Goal: Information Seeking & Learning: Compare options

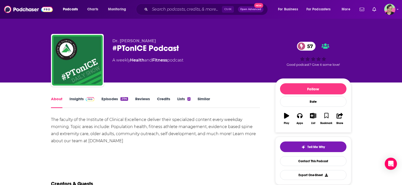
click at [205, 97] on link "Similar" at bounding box center [203, 103] width 12 height 12
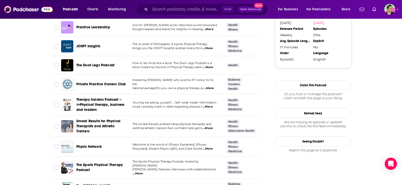
scroll to position [532, 0]
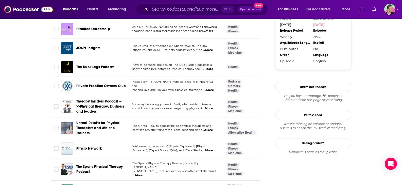
click at [96, 65] on span "The Duck Legs Podcast" at bounding box center [95, 67] width 38 height 5
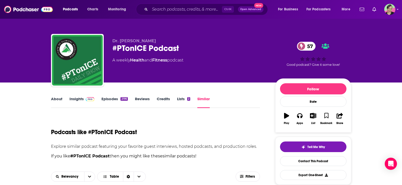
scroll to position [279, 0]
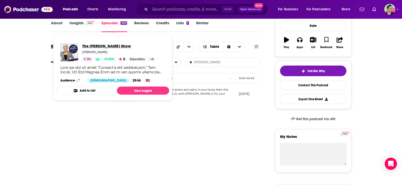
click at [96, 47] on span "The [PERSON_NAME] Show" at bounding box center [118, 46] width 73 height 5
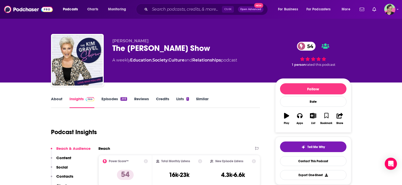
click at [59, 100] on link "About" at bounding box center [56, 103] width 11 height 12
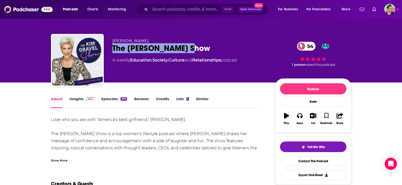
drag, startPoint x: 172, startPoint y: 50, endPoint x: 110, endPoint y: 49, distance: 62.6
click at [110, 49] on div "[PERSON_NAME] The [PERSON_NAME] Show 54 A weekly Education , Society , Culture …" at bounding box center [201, 61] width 300 height 55
copy h1 "The [PERSON_NAME] Show"
click at [397, 10] on icon "Show profile menu" at bounding box center [397, 9] width 2 height 3
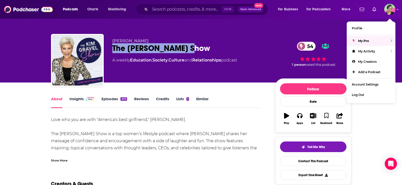
click at [76, 98] on link "Insights" at bounding box center [81, 103] width 25 height 12
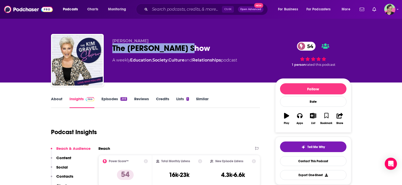
drag, startPoint x: 109, startPoint y: 47, endPoint x: 209, endPoint y: 47, distance: 99.3
click at [209, 47] on div "[PERSON_NAME] The [PERSON_NAME] Show 54 A weekly Education , Society , Culture …" at bounding box center [201, 61] width 300 height 55
copy h2 "The [PERSON_NAME] Show"
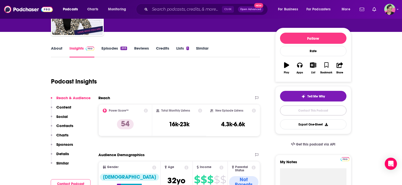
click at [320, 112] on link "Contact This Podcast" at bounding box center [313, 111] width 66 height 10
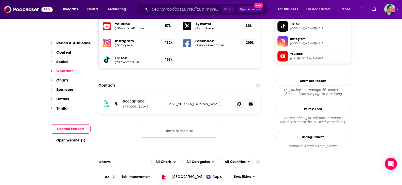
scroll to position [446, 0]
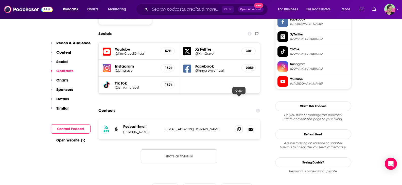
click at [238, 127] on icon at bounding box center [239, 129] width 4 height 4
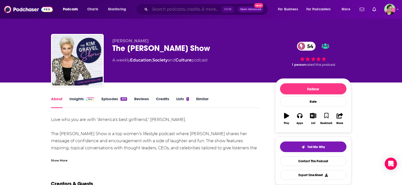
click at [175, 6] on input "Search podcasts, credits, & more..." at bounding box center [186, 9] width 72 height 8
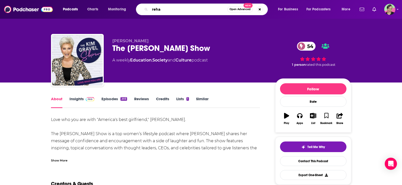
type input "rehab"
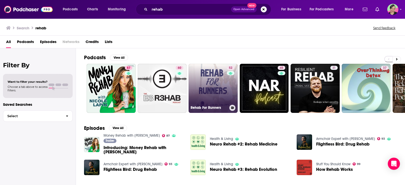
click at [219, 78] on link "52 Rehab For Runners" at bounding box center [213, 88] width 49 height 49
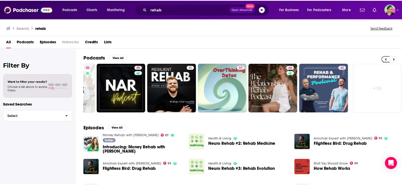
scroll to position [0, 144]
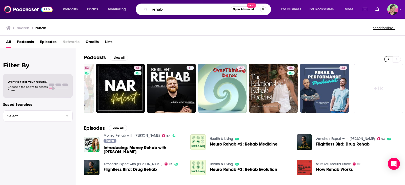
drag, startPoint x: 154, startPoint y: 6, endPoint x: 135, endPoint y: 6, distance: 19.3
click at [135, 6] on div "Podcasts Charts Monitoring rehab Open Advanced New For Business For Podcasters …" at bounding box center [208, 10] width 299 height 12
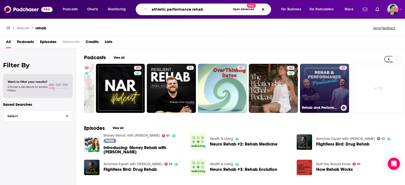
type input "athletic performance rehab"
click at [314, 78] on link "42 Rehab and Performance Podcast" at bounding box center [324, 88] width 49 height 49
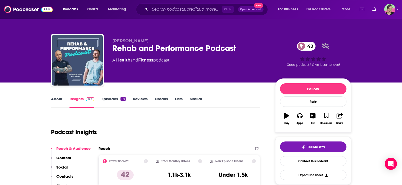
click at [196, 98] on link "Similar" at bounding box center [196, 103] width 12 height 12
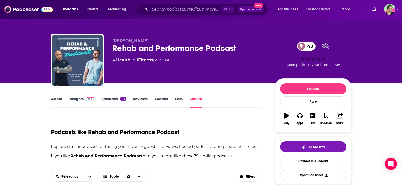
scroll to position [101, 0]
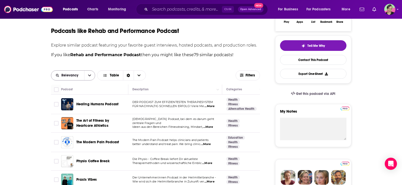
click at [91, 74] on icon "open menu" at bounding box center [89, 76] width 3 height 4
click at [75, 111] on span "Power Score" at bounding box center [76, 110] width 30 height 3
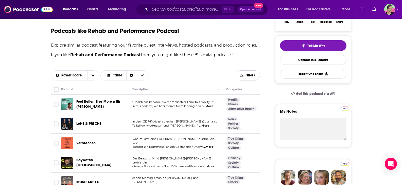
click at [238, 77] on span "Filters" at bounding box center [248, 75] width 24 height 4
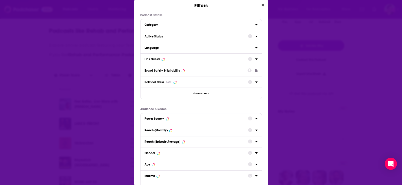
click at [249, 76] on div "Political Skew Beta" at bounding box center [200, 81] width 121 height 11
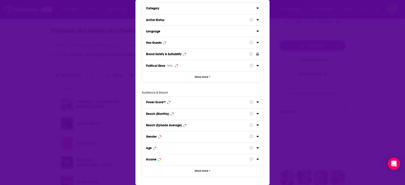
scroll to position [0, 0]
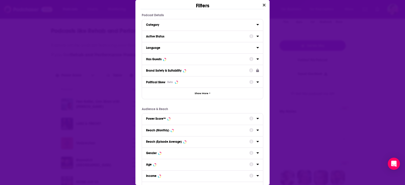
click at [160, 24] on div "Category" at bounding box center [199, 25] width 107 height 4
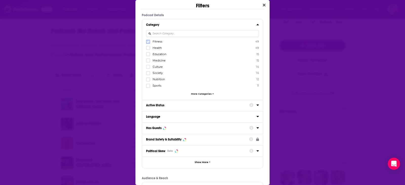
click at [146, 43] on label "Dialog" at bounding box center [148, 42] width 4 height 4
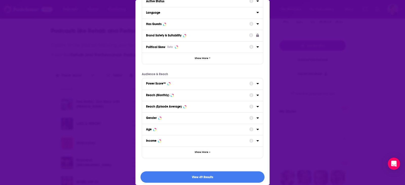
scroll to position [107, 0]
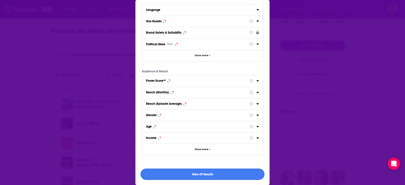
click at [207, 174] on button "View 49 Results" at bounding box center [203, 174] width 124 height 11
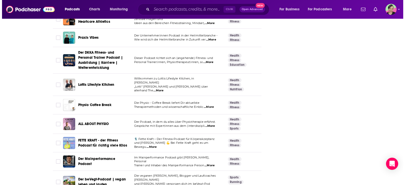
scroll to position [0, 0]
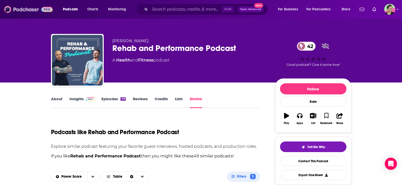
click at [16, 8] on img at bounding box center [28, 10] width 49 height 10
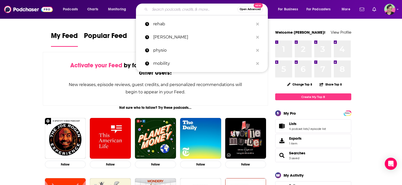
click at [161, 8] on input "Search podcasts, credits, & more..." at bounding box center [193, 9] width 87 height 8
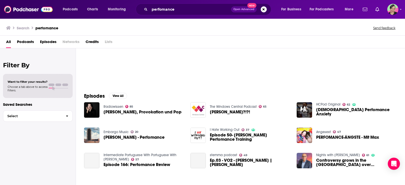
scroll to position [76, 0]
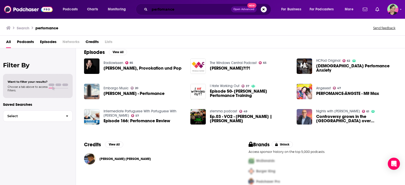
drag, startPoint x: 118, startPoint y: 1, endPoint x: 110, endPoint y: 1, distance: 8.1
click at [110, 1] on div "Podcasts Charts Monitoring perfomance Open Advanced New For Business For Podcas…" at bounding box center [202, 9] width 405 height 19
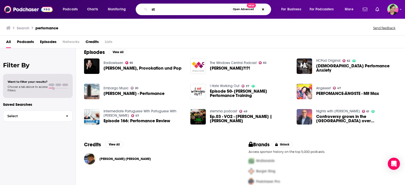
type input "s"
type input "rehab back"
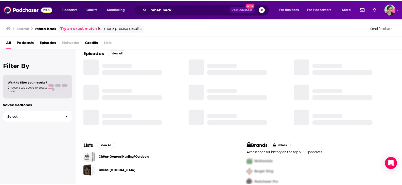
scroll to position [76, 0]
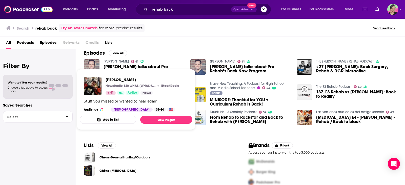
click at [116, 62] on link "[PERSON_NAME]" at bounding box center [117, 61] width 26 height 4
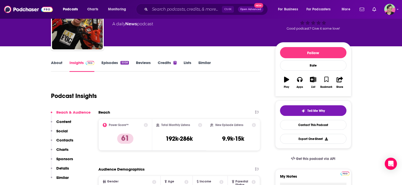
scroll to position [51, 0]
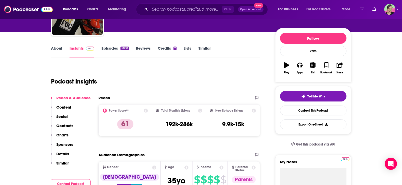
click at [54, 49] on link "About" at bounding box center [56, 52] width 11 height 12
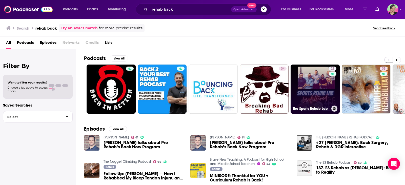
click at [312, 87] on link "25 The Sports Rehab Lab" at bounding box center [315, 89] width 49 height 49
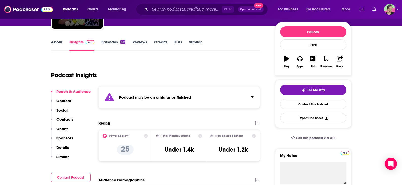
scroll to position [76, 0]
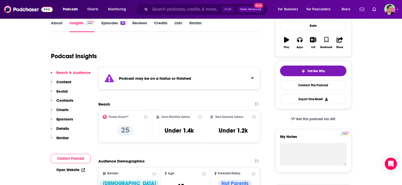
click at [197, 23] on link "Similar" at bounding box center [195, 27] width 12 height 12
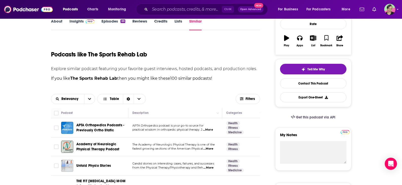
scroll to position [76, 0]
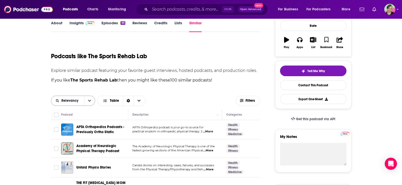
click at [91, 101] on button "open menu" at bounding box center [89, 101] width 11 height 10
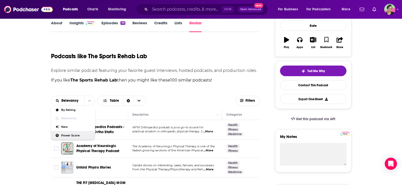
click at [73, 135] on span "Power Score" at bounding box center [76, 135] width 30 height 3
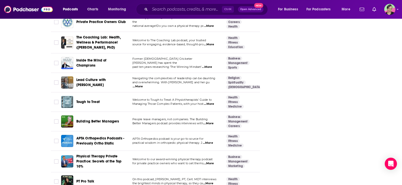
scroll to position [836, 0]
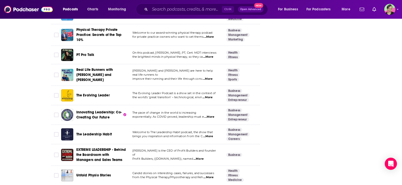
click at [90, 52] on span "PT Pro Talk" at bounding box center [85, 54] width 18 height 5
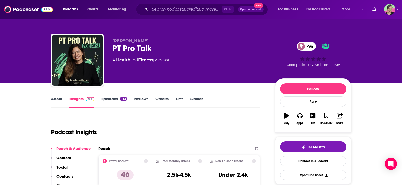
click at [194, 99] on link "Similar" at bounding box center [196, 103] width 12 height 12
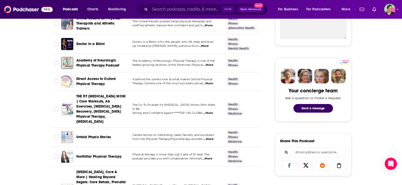
scroll to position [76, 0]
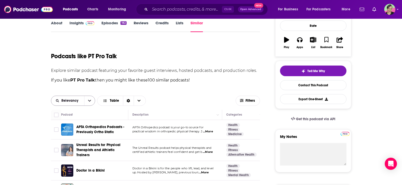
click at [90, 99] on icon "open menu" at bounding box center [89, 101] width 3 height 4
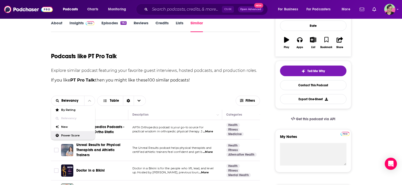
click at [76, 134] on span "Power Score" at bounding box center [76, 135] width 30 height 3
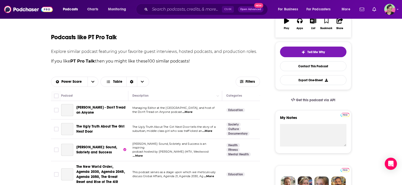
scroll to position [127, 0]
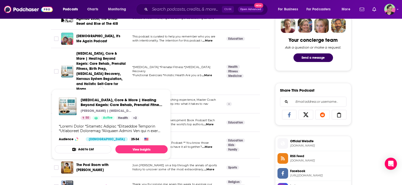
scroll to position [329, 0]
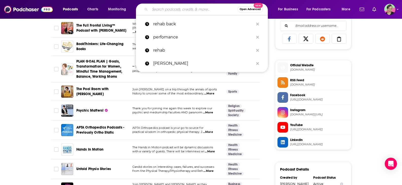
click at [174, 10] on input "Search podcasts, credits, & more..." at bounding box center [193, 9] width 87 height 8
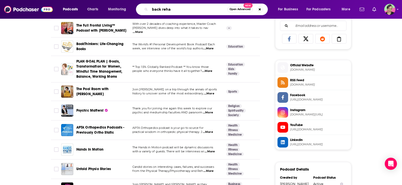
type input "back rehab"
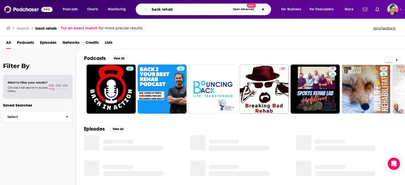
drag, startPoint x: 177, startPoint y: 9, endPoint x: 134, endPoint y: 8, distance: 43.6
click at [134, 8] on div "Podcasts Charts Monitoring back rehab Open Advanced New For Business For Podcas…" at bounding box center [208, 10] width 299 height 12
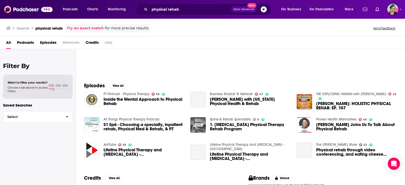
scroll to position [51, 0]
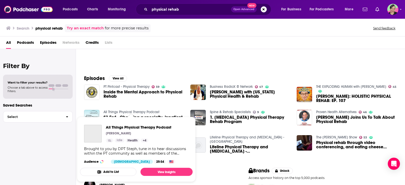
click at [136, 114] on span "All Things Physical Therapy Podcast [PERSON_NAME] Health + 4 Brought to you by …" at bounding box center [136, 149] width 119 height 71
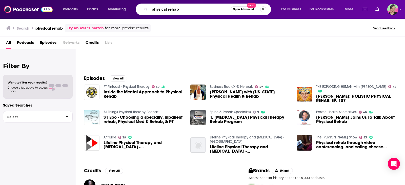
drag, startPoint x: 175, startPoint y: 7, endPoint x: 132, endPoint y: 4, distance: 43.7
click at [132, 4] on div "Podcasts Charts Monitoring physical rehab Open Advanced New For Business For Po…" at bounding box center [208, 10] width 299 height 12
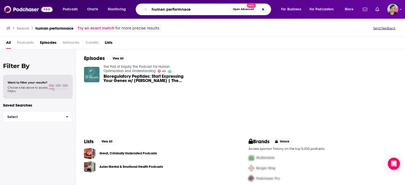
drag, startPoint x: 181, startPoint y: 10, endPoint x: 200, endPoint y: 10, distance: 19.3
click at [200, 10] on input "human performnace" at bounding box center [190, 9] width 81 height 8
type input "human performance"
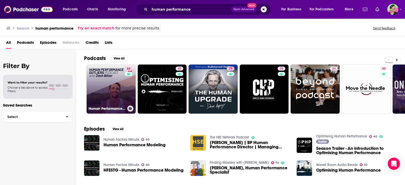
click at [117, 85] on link "64 Human Performance Outliers Podcast with [PERSON_NAME]" at bounding box center [111, 89] width 49 height 49
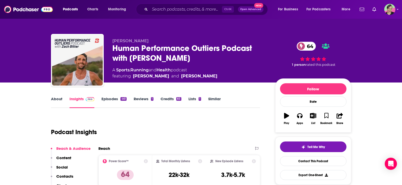
scroll to position [25, 0]
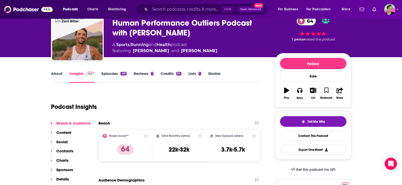
click at [59, 73] on link "About" at bounding box center [56, 77] width 11 height 12
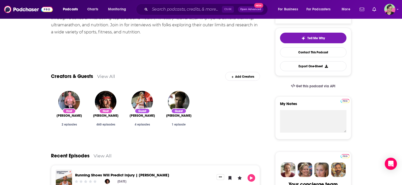
scroll to position [51, 0]
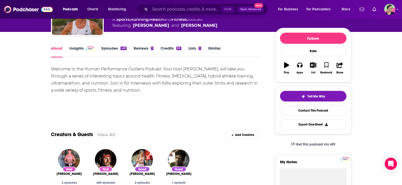
click at [80, 49] on link "Insights" at bounding box center [81, 52] width 25 height 12
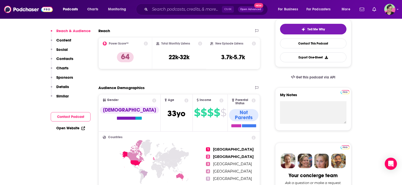
scroll to position [76, 0]
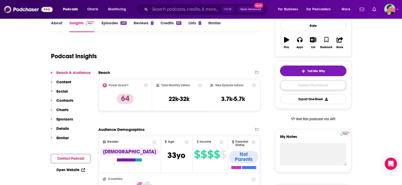
click at [311, 85] on link "Contact This Podcast" at bounding box center [313, 85] width 66 height 10
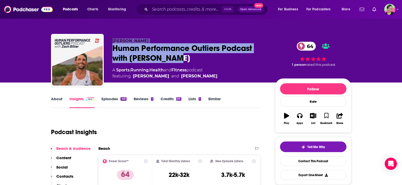
drag, startPoint x: 112, startPoint y: 38, endPoint x: 176, endPoint y: 60, distance: 67.7
click at [176, 60] on div "[PERSON_NAME] Human Performance Outliers Podcast with [PERSON_NAME] 64 A Sports…" at bounding box center [189, 59] width 155 height 41
click at [176, 61] on div "Human Performance Outliers Podcast with [PERSON_NAME] 64" at bounding box center [189, 53] width 155 height 20
drag, startPoint x: 148, startPoint y: 55, endPoint x: 115, endPoint y: 51, distance: 33.7
click at [115, 51] on div "Human Performance Outliers Podcast with [PERSON_NAME] 64" at bounding box center [189, 53] width 155 height 20
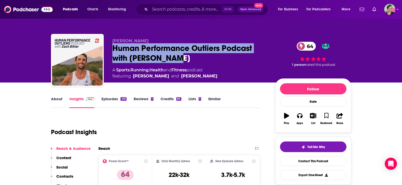
copy h2 "Human Performance Outliers Podcast with [PERSON_NAME]"
click at [306, 158] on link "Contact This Podcast" at bounding box center [313, 161] width 66 height 10
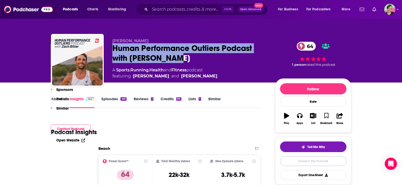
scroll to position [516, 0]
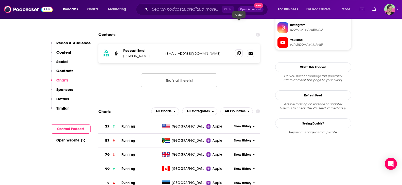
click at [236, 49] on span at bounding box center [239, 53] width 8 height 8
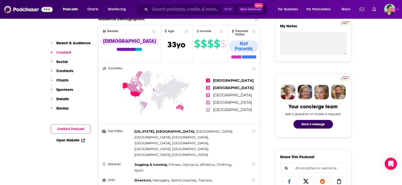
scroll to position [35, 0]
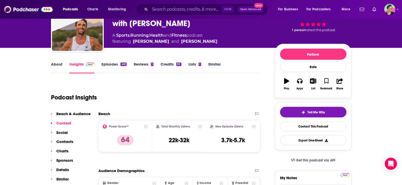
click at [110, 65] on link "Episodes 461" at bounding box center [113, 68] width 25 height 12
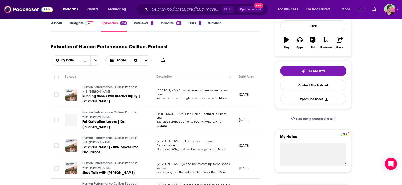
scroll to position [25, 0]
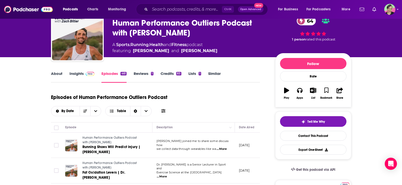
click at [213, 74] on link "Similar" at bounding box center [214, 77] width 12 height 12
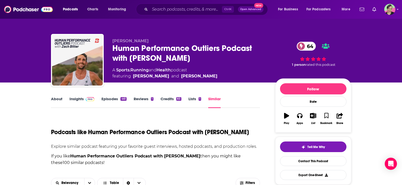
scroll to position [101, 0]
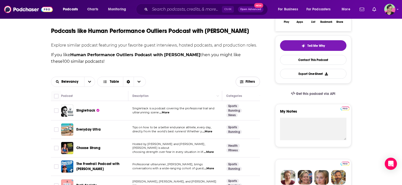
click at [252, 83] on span "Filters" at bounding box center [250, 82] width 10 height 4
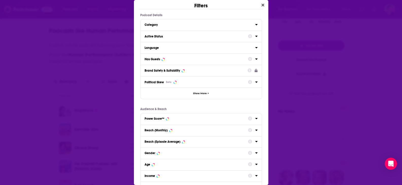
click at [246, 80] on button "Political Skew Beta" at bounding box center [195, 82] width 103 height 7
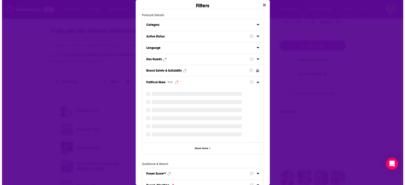
scroll to position [0, 0]
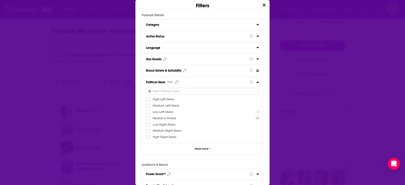
click at [263, 6] on icon "Close" at bounding box center [264, 5] width 3 height 3
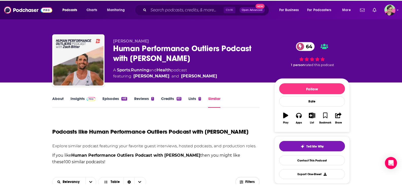
scroll to position [101, 0]
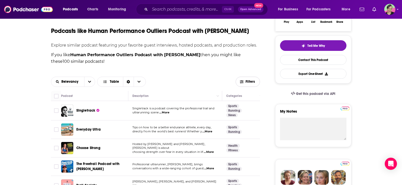
click at [251, 81] on span "Filters" at bounding box center [250, 82] width 10 height 4
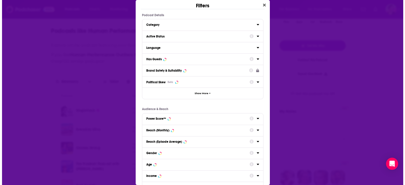
scroll to position [0, 0]
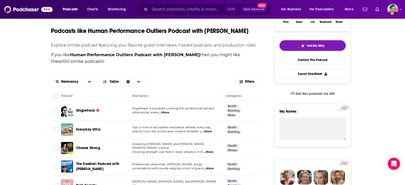
click at [14, 17] on div "Filters Podcast Details Category Active Status Language Has Guests Brand Safety…" at bounding box center [202, 92] width 405 height 185
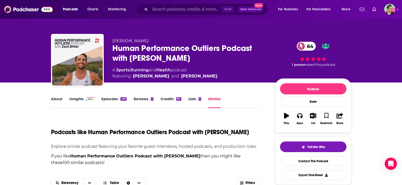
click at [109, 99] on link "Episodes 461" at bounding box center [113, 103] width 25 height 12
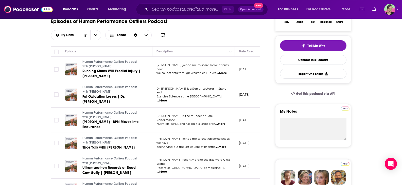
scroll to position [76, 0]
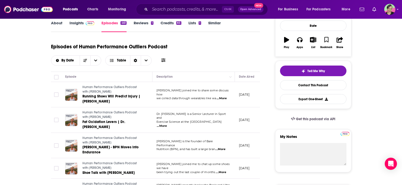
click at [161, 62] on icon at bounding box center [163, 61] width 4 height 4
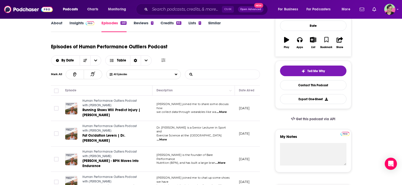
click at [207, 75] on input "List Search Input" at bounding box center [211, 74] width 53 height 9
type input "[PERSON_NAME]"
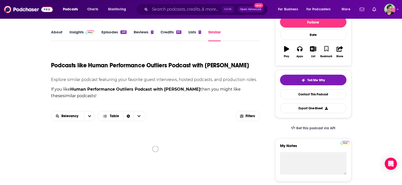
scroll to position [76, 0]
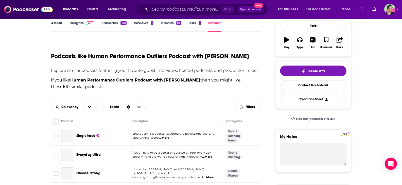
click at [80, 32] on link "Insights" at bounding box center [81, 27] width 25 height 12
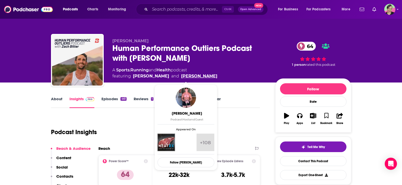
click at [187, 77] on link "[PERSON_NAME]" at bounding box center [199, 76] width 36 height 6
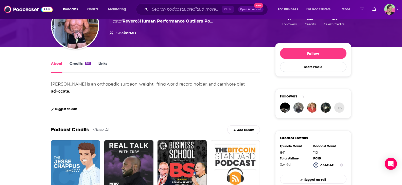
scroll to position [25, 0]
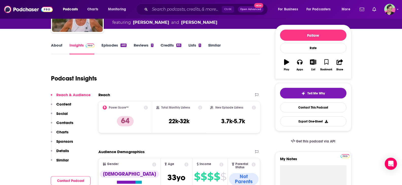
scroll to position [51, 0]
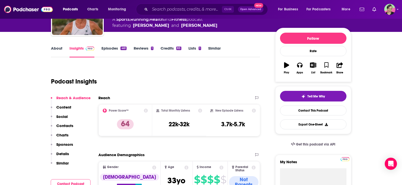
click at [112, 49] on link "Episodes 461" at bounding box center [113, 52] width 25 height 12
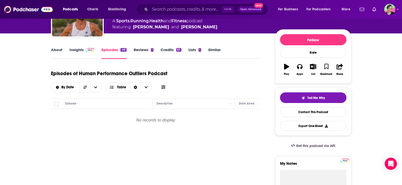
scroll to position [51, 0]
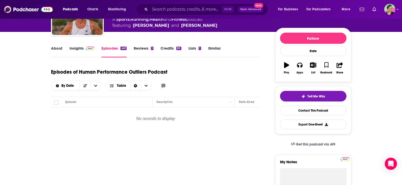
click at [61, 48] on link "About" at bounding box center [56, 52] width 11 height 12
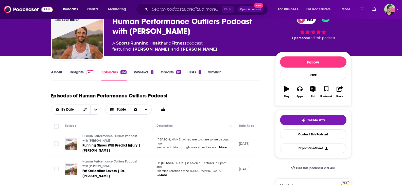
scroll to position [25, 0]
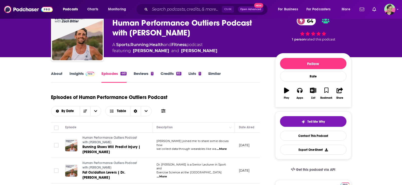
click at [165, 111] on icon at bounding box center [163, 111] width 4 height 4
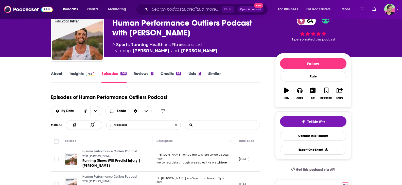
click at [214, 126] on input "List Search Input" at bounding box center [211, 125] width 53 height 9
type input "d"
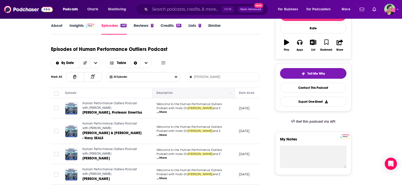
scroll to position [76, 0]
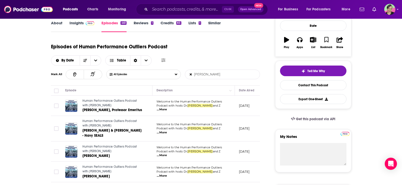
drag, startPoint x: 221, startPoint y: 73, endPoint x: 171, endPoint y: 73, distance: 50.4
click at [171, 73] on div "All Episodes shawn baker List Search Input Search Episodes..." at bounding box center [183, 75] width 154 height 10
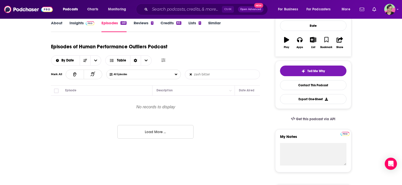
click at [198, 75] on input "zavh bitter" at bounding box center [211, 74] width 53 height 9
click at [218, 74] on input "zach bitter" at bounding box center [211, 74] width 53 height 9
type input "zach bitter"
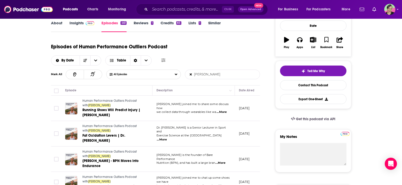
click at [249, 108] on p "[DATE]" at bounding box center [244, 108] width 11 height 4
click at [222, 110] on span "...More" at bounding box center [221, 112] width 10 height 4
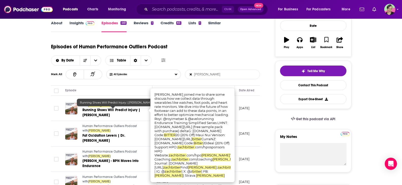
click at [120, 109] on span "Running Shoes Will Predict Injury | [PERSON_NAME]" at bounding box center [111, 112] width 58 height 9
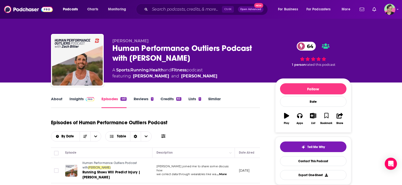
click at [162, 136] on icon at bounding box center [163, 136] width 4 height 4
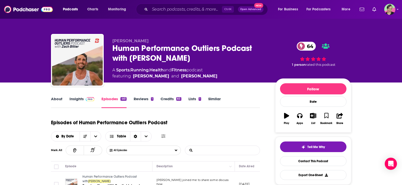
click at [207, 151] on input "List Search Input" at bounding box center [211, 150] width 53 height 9
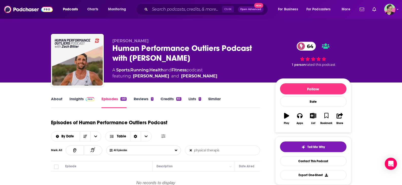
type input "physical therapist"
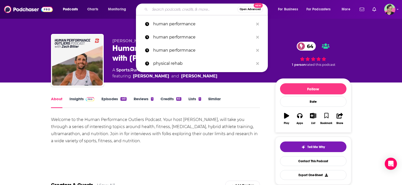
click at [175, 9] on input "Search podcasts, credits, & more..." at bounding box center [193, 9] width 87 height 8
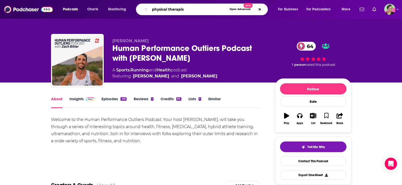
type input "physical therapist"
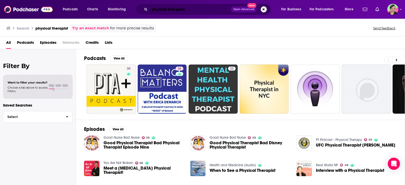
click at [183, 8] on input "physical therapist" at bounding box center [191, 9] width 82 height 8
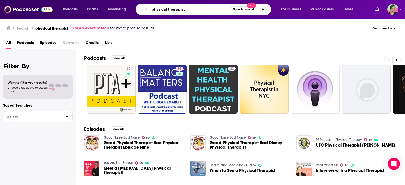
drag, startPoint x: 189, startPoint y: 9, endPoint x: 132, endPoint y: 7, distance: 56.8
click at [132, 7] on div "Podcasts Charts Monitoring physical therapist Open Advanced New For Business Fo…" at bounding box center [208, 10] width 299 height 12
type input "r"
type input "physical rehabilitation"
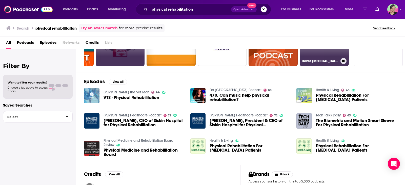
scroll to position [51, 0]
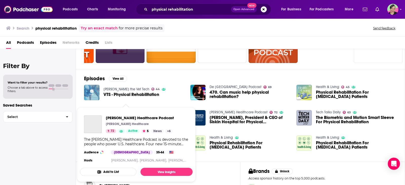
click at [140, 112] on div "Becker’s Healthcare Podcast Becker's Healthcare 72 Active 5 News + 6 The Becker…" at bounding box center [136, 140] width 113 height 57
click at [137, 117] on span "Becker’s Healthcare Podcast" at bounding box center [140, 118] width 68 height 5
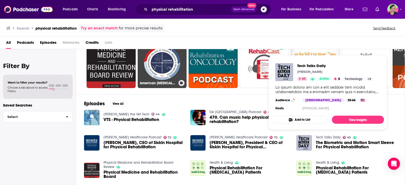
scroll to position [25, 0]
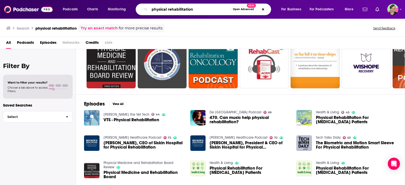
click at [166, 9] on input "physical rehabilitation" at bounding box center [190, 9] width 81 height 8
click at [170, 11] on input "physical rehabilitation" at bounding box center [190, 9] width 81 height 8
drag, startPoint x: 168, startPoint y: 10, endPoint x: 132, endPoint y: 9, distance: 35.7
click at [132, 9] on div "Podcasts Charts Monitoring physical rehabilitation Open Advanced New For Busine…" at bounding box center [208, 10] width 299 height 12
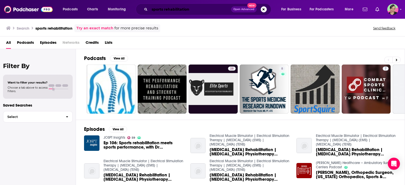
drag, startPoint x: 155, startPoint y: 7, endPoint x: 129, endPoint y: 10, distance: 26.3
click at [129, 10] on div "Podcasts Charts Monitoring sports rehabilitation Open Advanced New For Business…" at bounding box center [208, 10] width 299 height 12
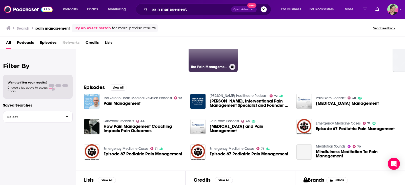
scroll to position [51, 0]
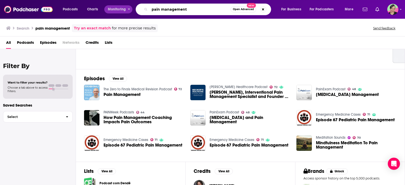
drag, startPoint x: 195, startPoint y: 10, endPoint x: 125, endPoint y: 8, distance: 70.0
click at [125, 8] on div "Podcasts Charts Monitoring pain management Open Advanced New For Business For P…" at bounding box center [208, 10] width 299 height 12
type input "movement"
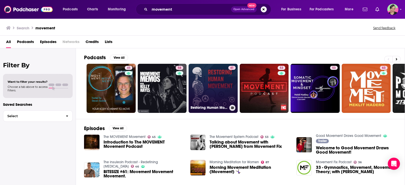
click at [221, 80] on link "61 Restoring Human Movement" at bounding box center [213, 88] width 49 height 49
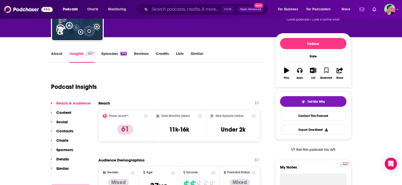
scroll to position [51, 0]
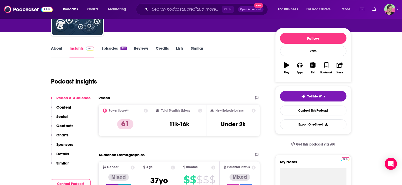
click at [59, 49] on link "About" at bounding box center [56, 52] width 11 height 12
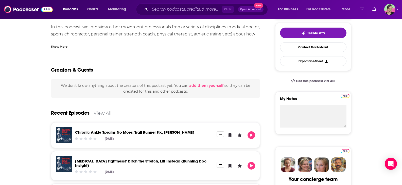
scroll to position [70, 0]
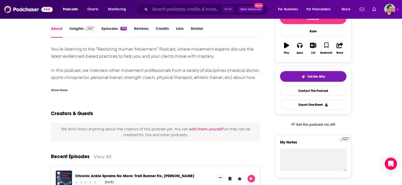
click at [82, 30] on link "Insights" at bounding box center [81, 32] width 25 height 12
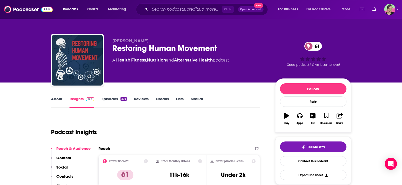
click at [57, 98] on link "About" at bounding box center [56, 103] width 11 height 12
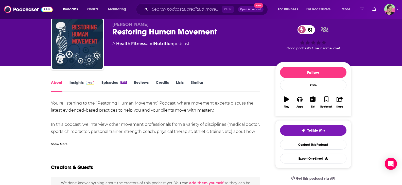
scroll to position [25, 0]
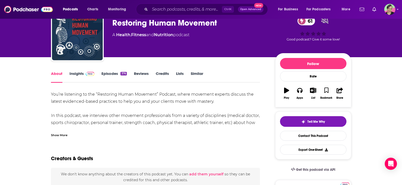
click at [63, 135] on div "Show More" at bounding box center [59, 135] width 16 height 5
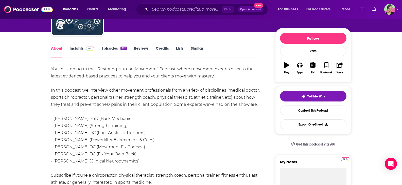
scroll to position [0, 0]
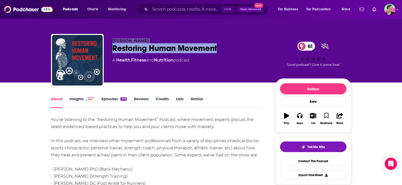
drag, startPoint x: 225, startPoint y: 52, endPoint x: 111, endPoint y: 41, distance: 114.4
click at [111, 41] on div "Sebastian Restoring Human Movement 61 A Health , Fitness and Nutrition podcast …" at bounding box center [201, 61] width 300 height 55
copy div "Sebastian Restoring Human Movement"
click at [306, 157] on link "Contact This Podcast" at bounding box center [313, 161] width 66 height 10
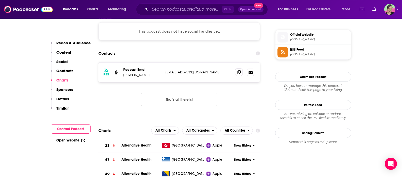
scroll to position [421, 0]
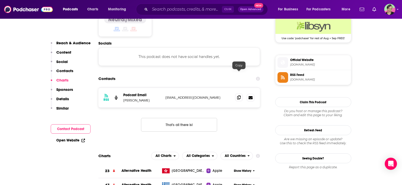
click at [239, 96] on icon at bounding box center [239, 98] width 4 height 4
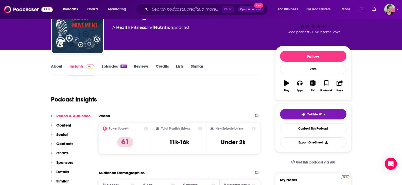
scroll to position [0, 0]
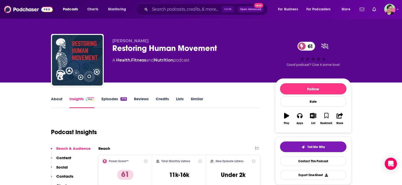
click at [193, 98] on link "Similar" at bounding box center [197, 103] width 12 height 12
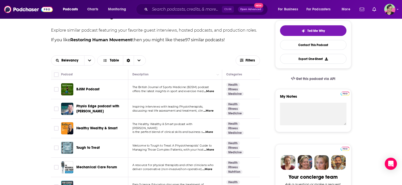
scroll to position [127, 0]
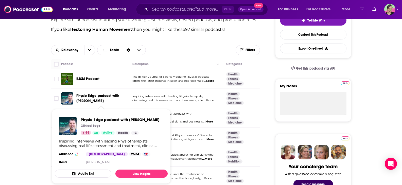
click at [83, 95] on span "Physio Edge podcast with David Pope" at bounding box center [97, 98] width 43 height 9
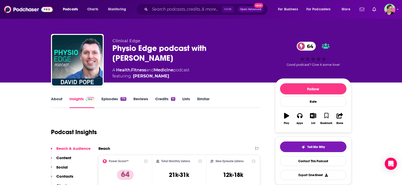
click at [54, 102] on link "About" at bounding box center [56, 103] width 11 height 12
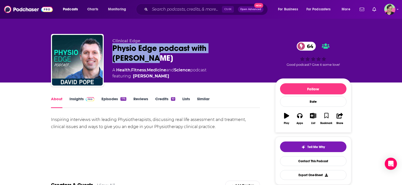
drag, startPoint x: 130, startPoint y: 52, endPoint x: 252, endPoint y: 53, distance: 122.4
click at [252, 53] on div "Clinical Edge Physio Edge podcast with David Pope 64 A Health , Fitness , Medic…" at bounding box center [201, 61] width 300 height 55
copy h1 "Physio Edge podcast with David Pope"
click at [74, 100] on link "Insights" at bounding box center [81, 103] width 25 height 12
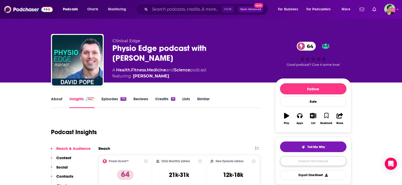
click at [319, 162] on link "Contact This Podcast" at bounding box center [313, 161] width 66 height 10
click at [202, 100] on link "Similar" at bounding box center [203, 103] width 12 height 12
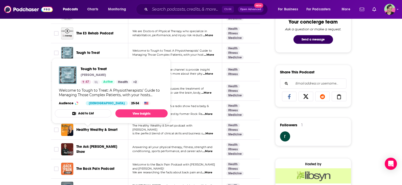
scroll to position [279, 0]
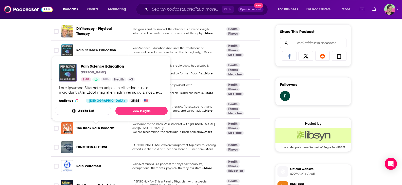
scroll to position [329, 0]
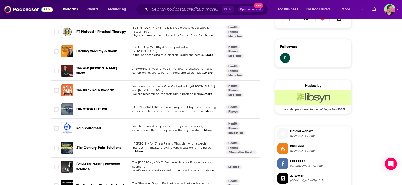
scroll to position [355, 0]
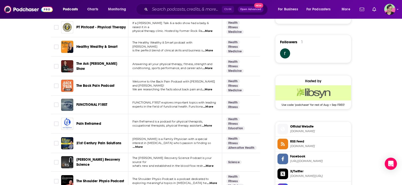
click at [103, 84] on span "The Back Pain Podcast" at bounding box center [95, 86] width 38 height 4
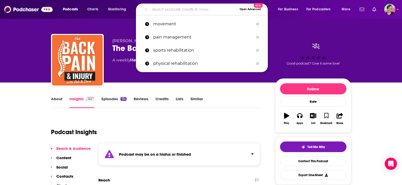
click at [171, 10] on input "Search podcasts, credits, & more..." at bounding box center [193, 9] width 87 height 8
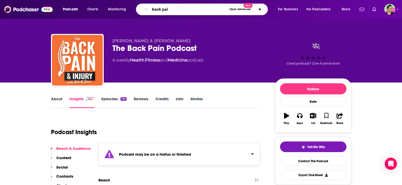
type input "back pain"
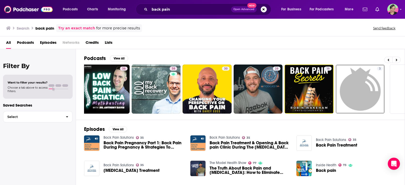
scroll to position [0, 144]
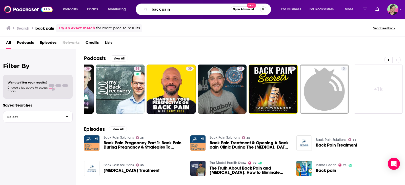
drag, startPoint x: 162, startPoint y: 10, endPoint x: 133, endPoint y: 12, distance: 29.8
click at [133, 12] on div "Podcasts Charts Monitoring back pain Open Advanced New For Business For Podcast…" at bounding box center [208, 10] width 299 height 12
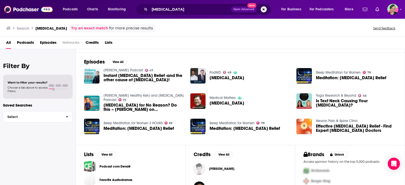
scroll to position [101, 0]
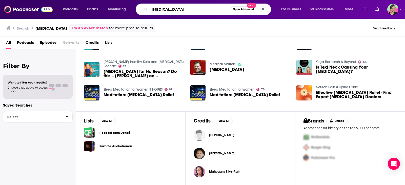
drag, startPoint x: 162, startPoint y: 8, endPoint x: 133, endPoint y: 10, distance: 29.2
click at [133, 10] on div "Podcasts Charts Monitoring neck pain Open Advanced New For Business For Podcast…" at bounding box center [208, 10] width 299 height 12
type input "knee pain"
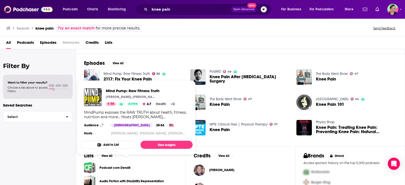
scroll to position [67, 0]
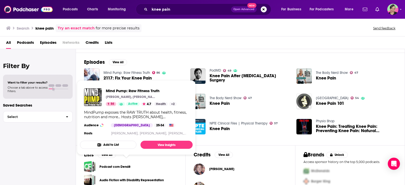
click at [77, 154] on span "Mind Pump: Raw Fitness Truth Sal Di Stefano, Adam Schafer, Justin Andrews, Doug…" at bounding box center [136, 117] width 119 height 81
click at [254, 125] on link "NPTE Clinical Files | Physical Therapy" at bounding box center [239, 123] width 58 height 4
